Goal: Use online tool/utility: Utilize a website feature to perform a specific function

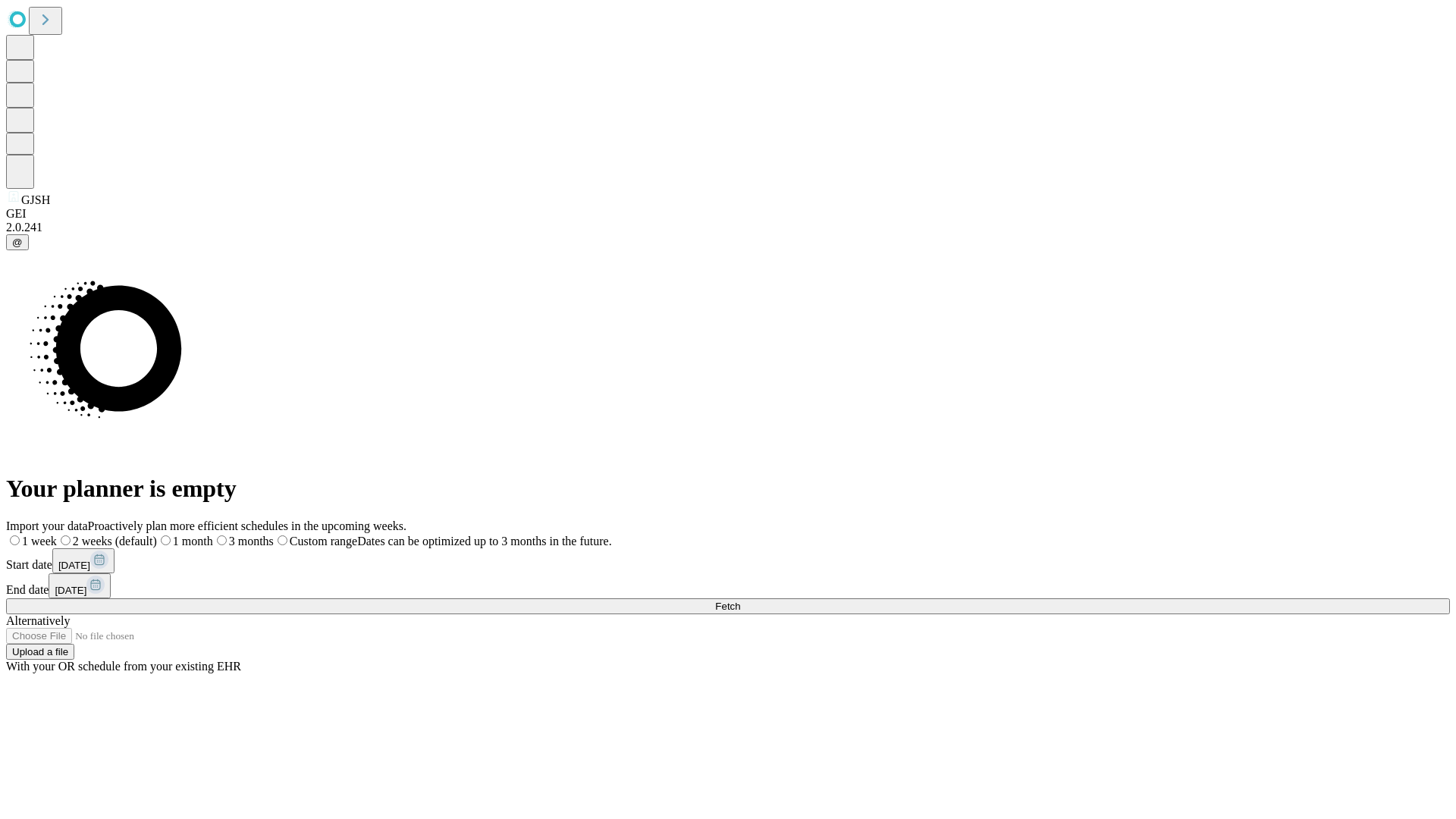
click at [740, 601] on span "Fetch" at bounding box center [728, 606] width 25 height 12
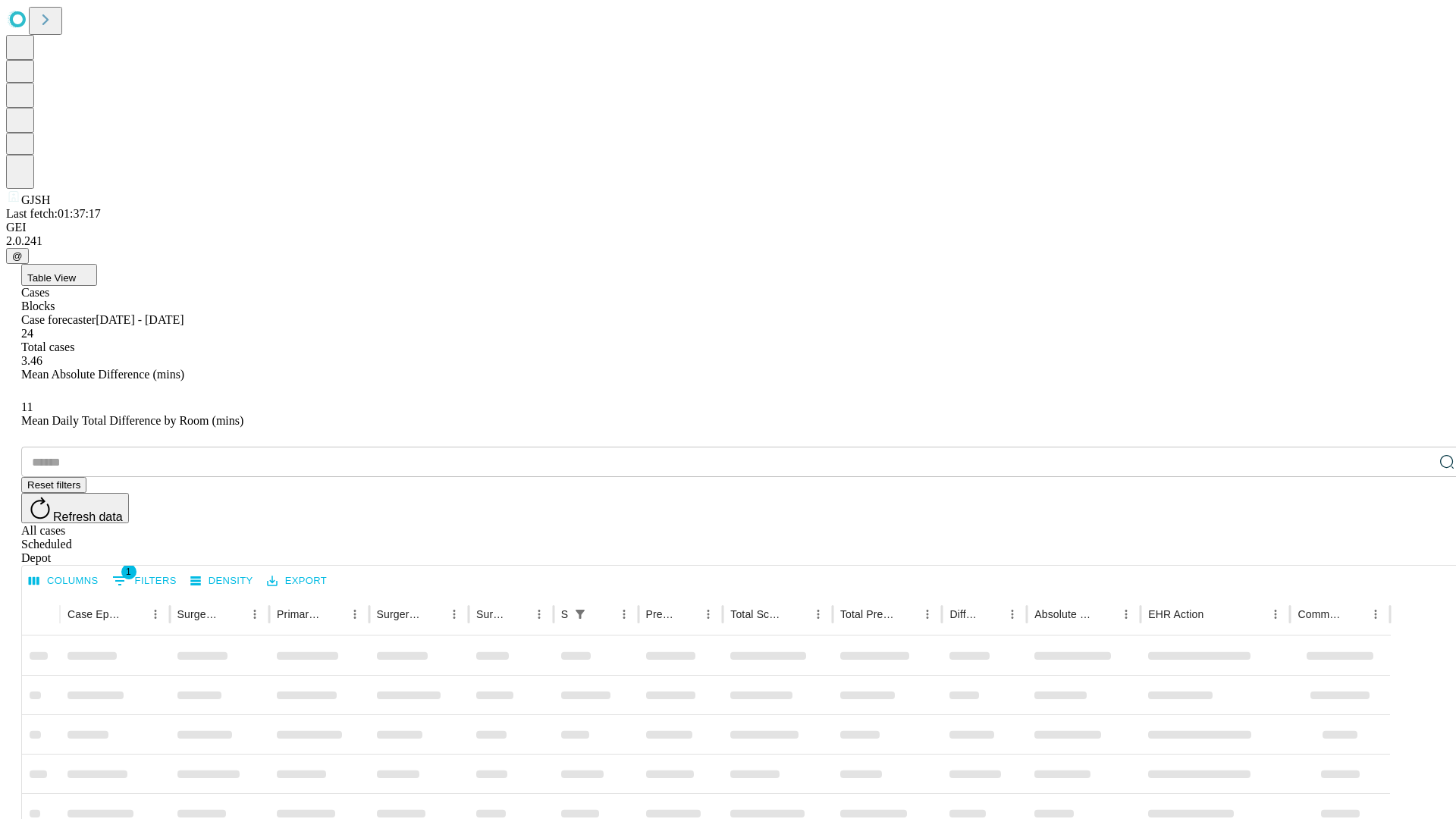
click at [76, 272] on span "Table View" at bounding box center [51, 278] width 48 height 12
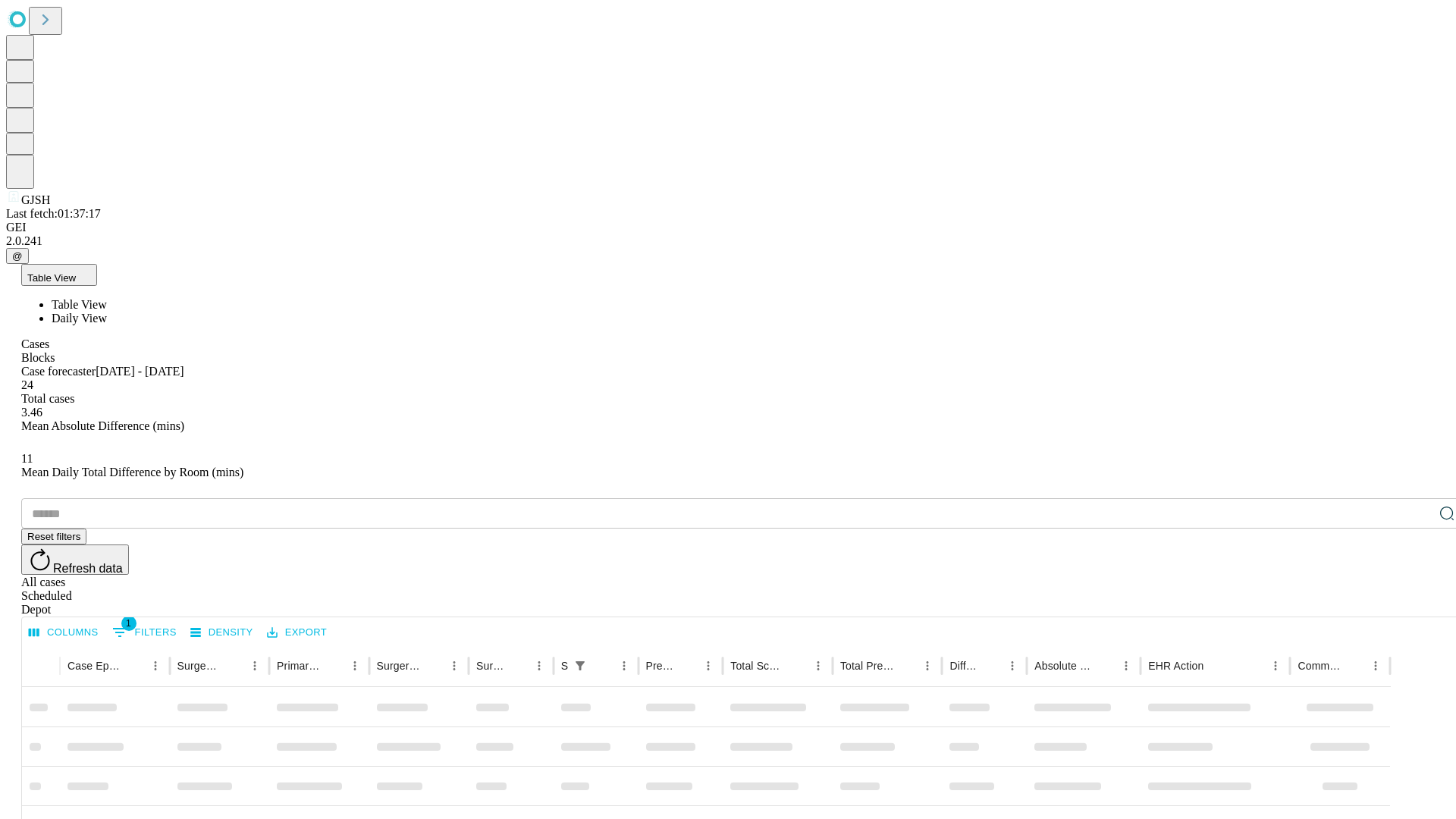
click at [107, 312] on span "Daily View" at bounding box center [79, 318] width 55 height 13
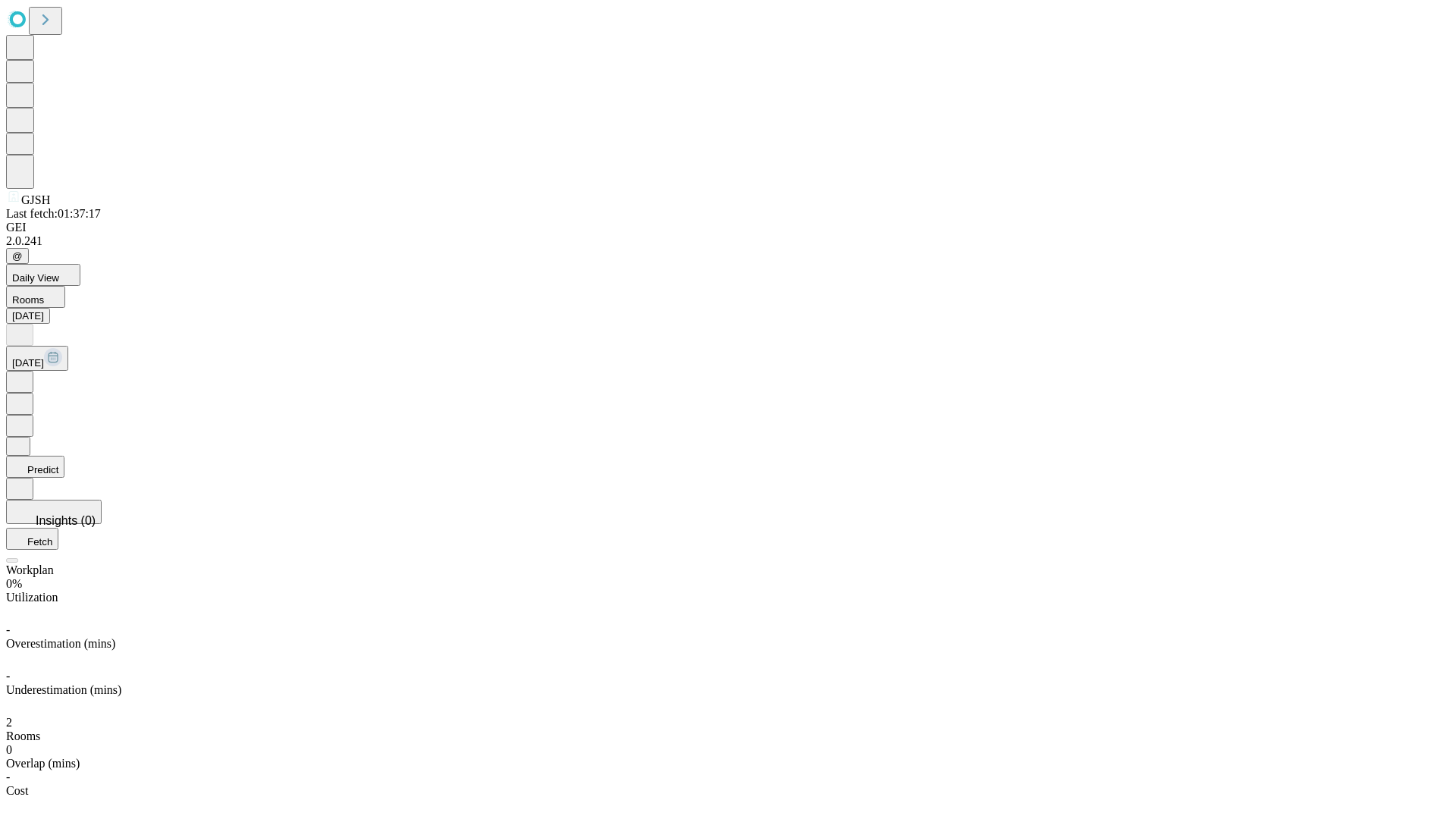
click at [65, 456] on button "Predict" at bounding box center [35, 466] width 58 height 22
